Goal: Task Accomplishment & Management: Use online tool/utility

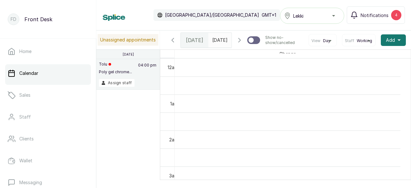
scroll to position [409, 0]
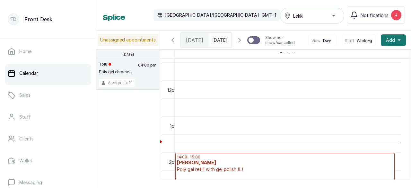
click at [117, 83] on button "Assign staff" at bounding box center [117, 83] width 36 height 8
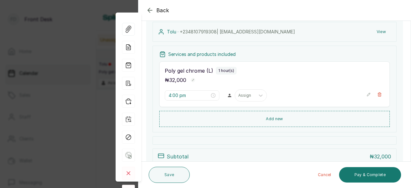
scroll to position [128, 0]
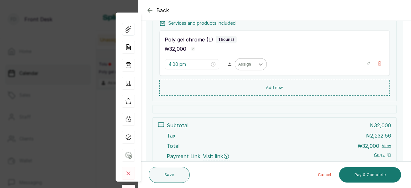
click at [255, 63] on div at bounding box center [261, 64] width 12 height 12
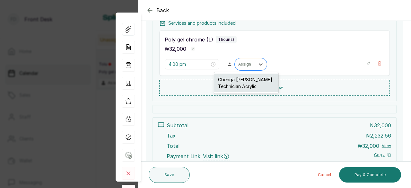
click at [246, 84] on div "Gbenga [PERSON_NAME] Technician Acrylic" at bounding box center [246, 82] width 64 height 19
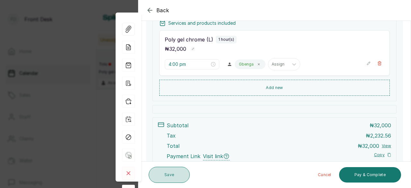
click at [176, 177] on button "Save" at bounding box center [169, 175] width 41 height 16
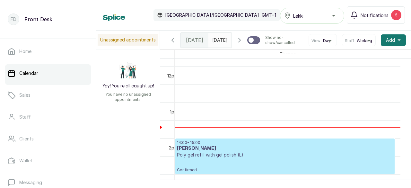
scroll to position [0, 0]
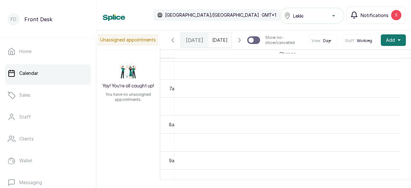
click at [374, 14] on span "Notifications" at bounding box center [374, 15] width 28 height 7
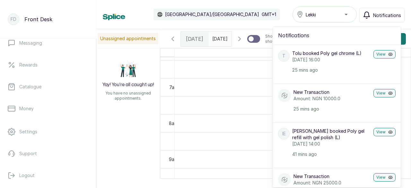
scroll to position [139, 0]
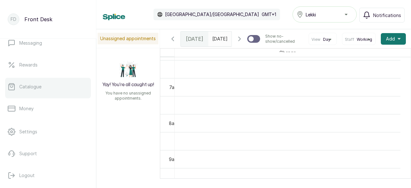
click at [31, 88] on p "Catalogue" at bounding box center [30, 86] width 22 height 6
